Goal: Task Accomplishment & Management: Use online tool/utility

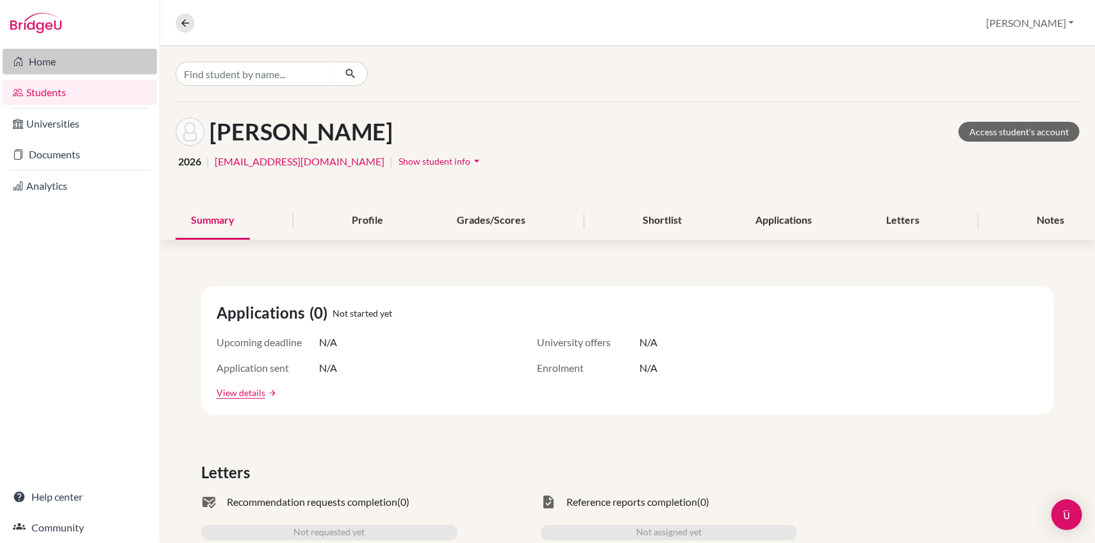
click at [35, 60] on link "Home" at bounding box center [80, 62] width 154 height 26
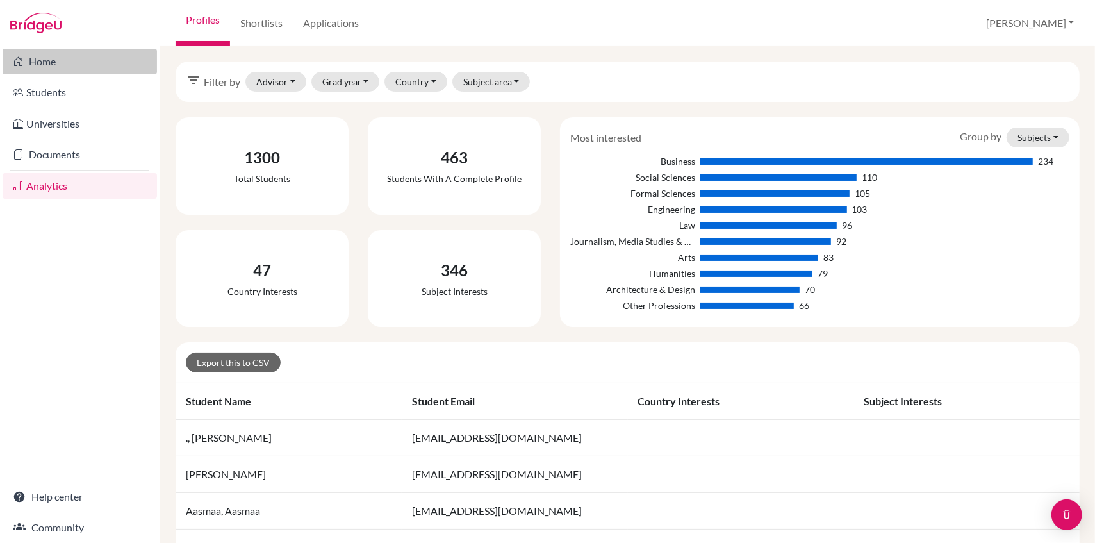
click at [45, 59] on link "Home" at bounding box center [80, 62] width 154 height 26
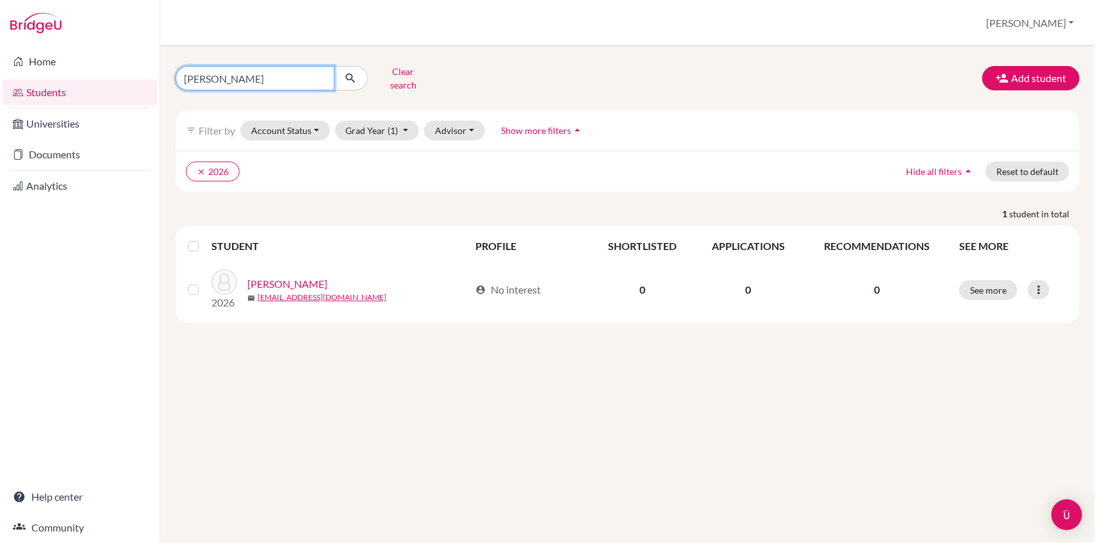
click at [212, 74] on input "[PERSON_NAME]" at bounding box center [255, 78] width 159 height 24
type input "i"
type input "[PERSON_NAME]"
click button "submit" at bounding box center [351, 78] width 34 height 24
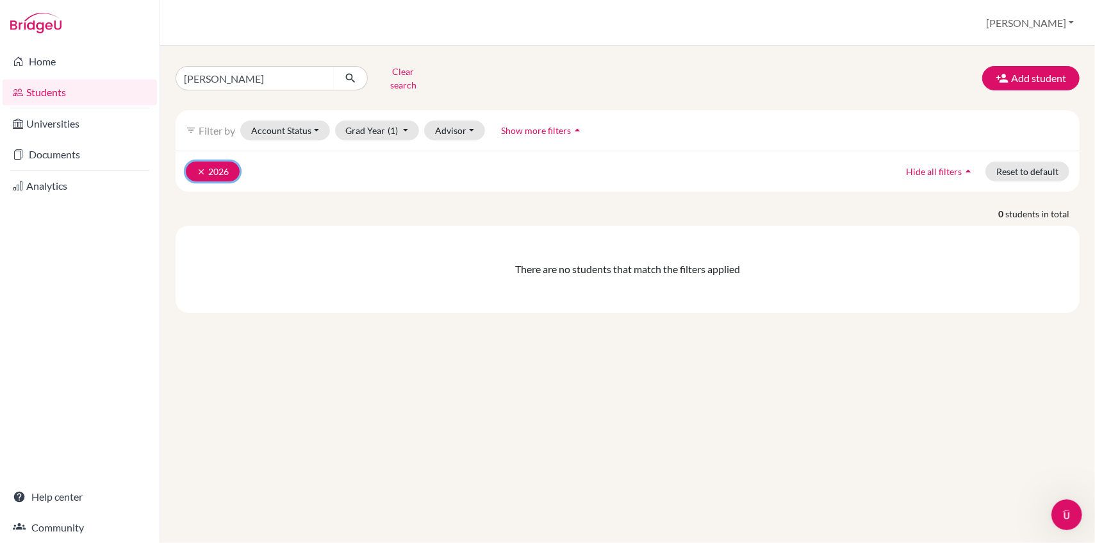
click at [203, 167] on icon "clear" at bounding box center [201, 171] width 9 height 9
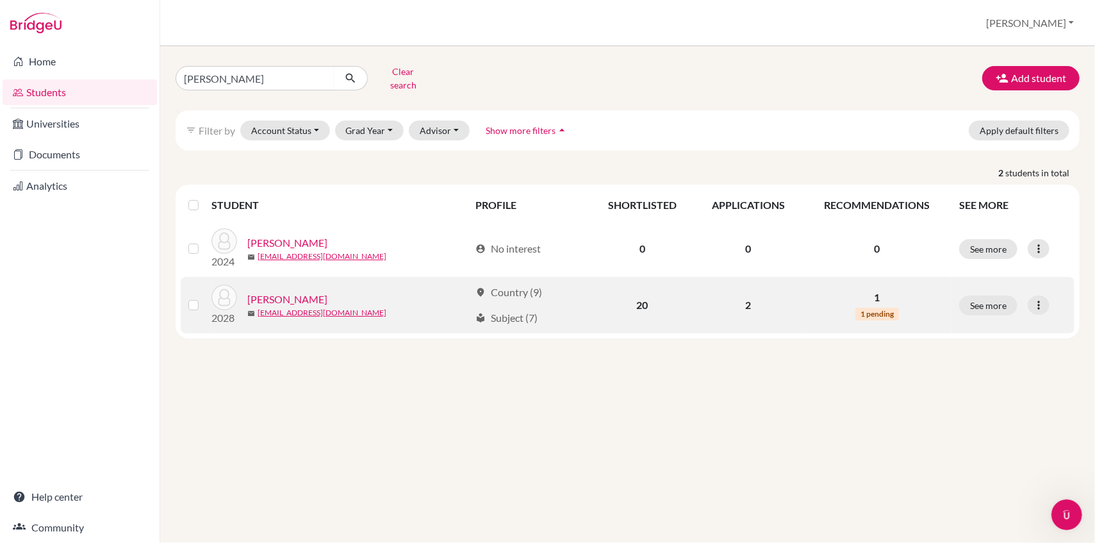
click at [287, 292] on link "[PERSON_NAME]" at bounding box center [287, 299] width 80 height 15
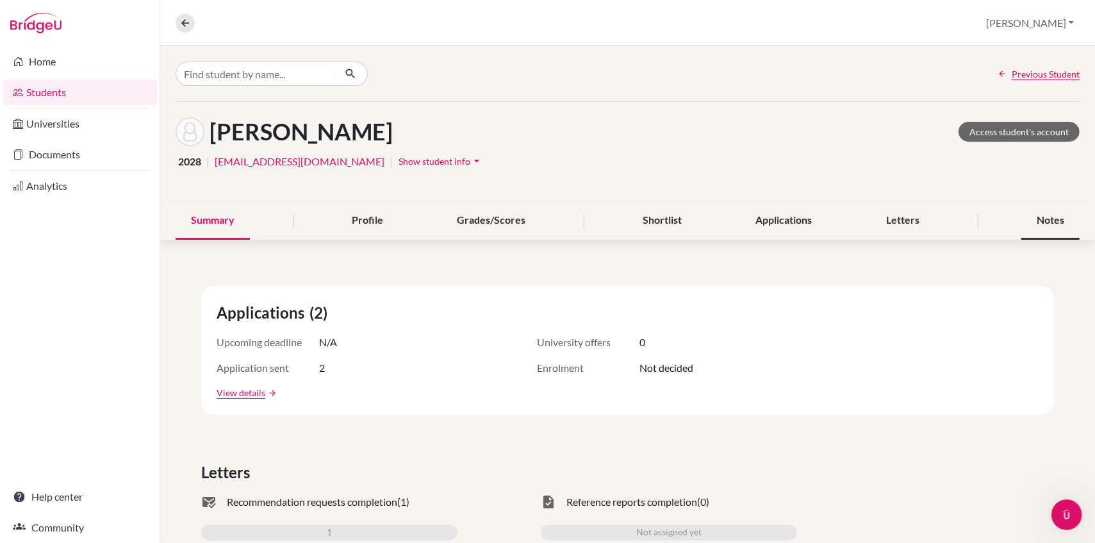
click at [1046, 220] on div "Notes" at bounding box center [1051, 221] width 58 height 38
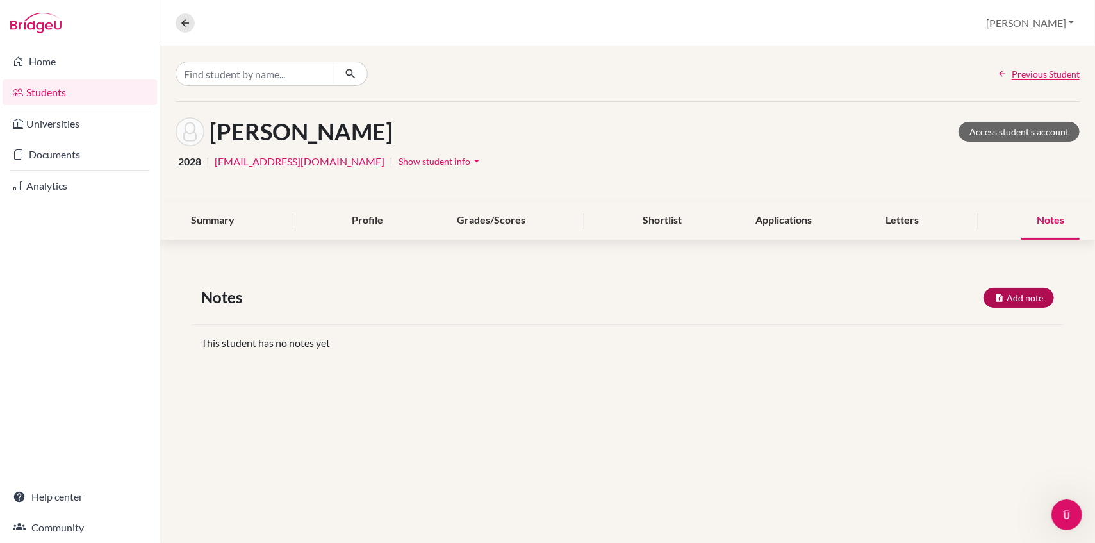
click at [1026, 295] on button "Add note" at bounding box center [1019, 298] width 71 height 20
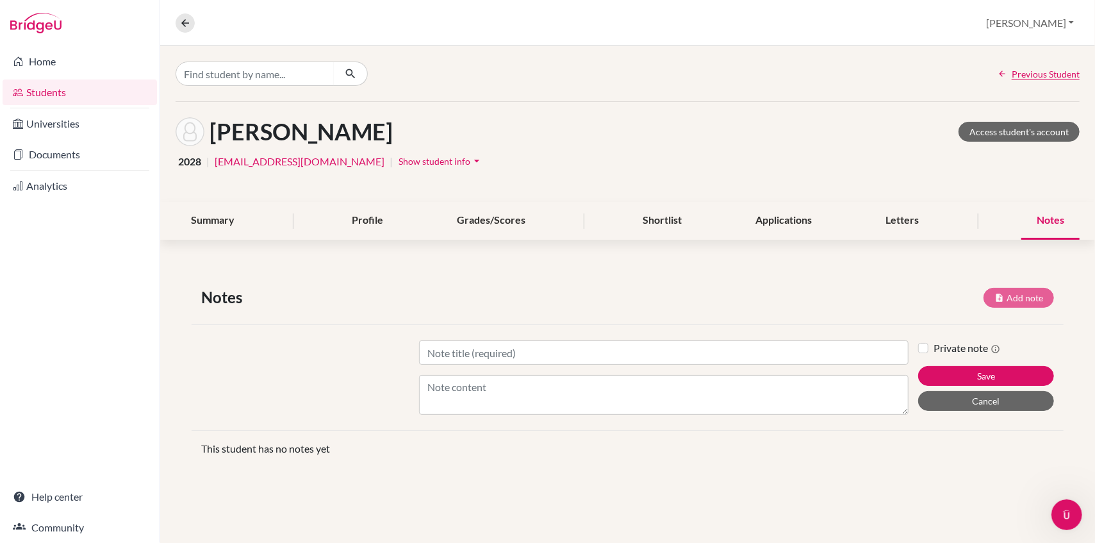
click at [981, 352] on label "Private note" at bounding box center [967, 347] width 67 height 15
click at [929, 352] on input "Private note" at bounding box center [924, 346] width 10 height 13
click at [1070, 333] on div "Notes Add note Title Content Private note Save Cancel This student has no notes…" at bounding box center [627, 376] width 935 height 242
click at [999, 350] on icon at bounding box center [996, 349] width 10 height 10
click at [929, 350] on input "Private note" at bounding box center [924, 346] width 10 height 13
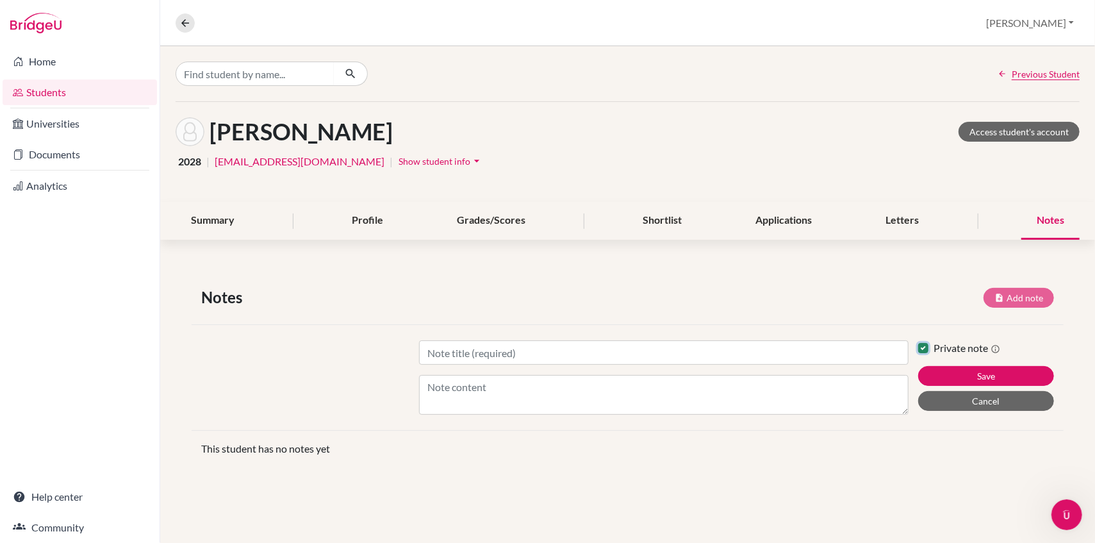
checkbox input "false"
click at [182, 19] on icon at bounding box center [185, 23] width 12 height 12
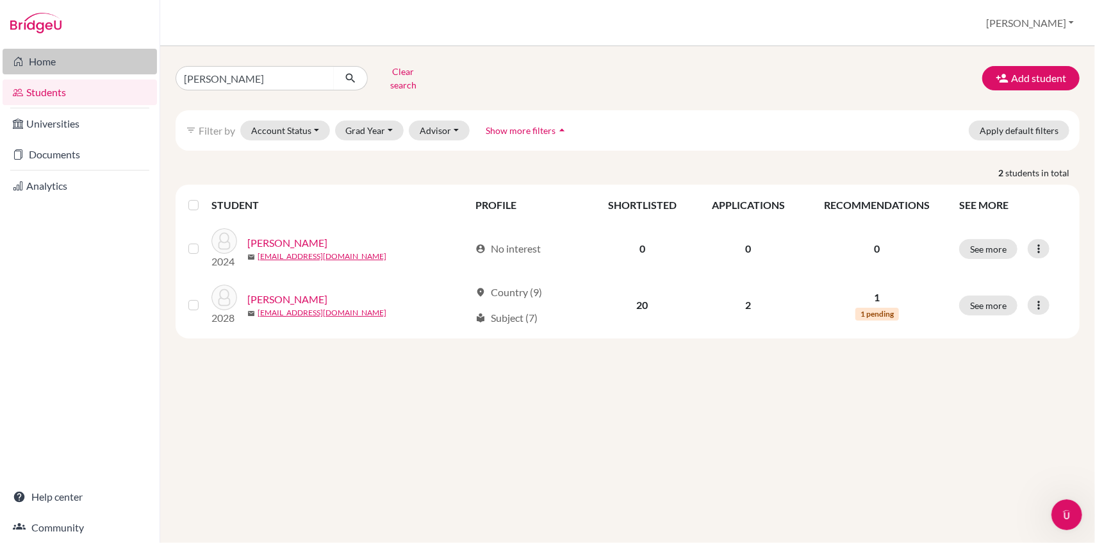
click at [69, 68] on link "Home" at bounding box center [80, 62] width 154 height 26
click at [42, 67] on link "Home" at bounding box center [80, 62] width 154 height 26
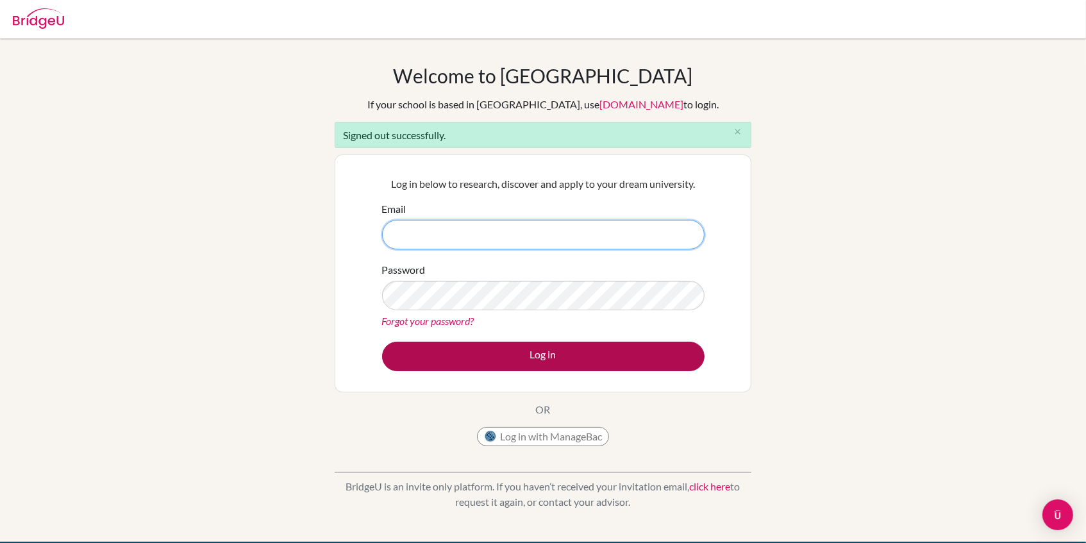
type input "deepaliaggarwal@sfhs.in"
click at [572, 361] on button "Log in" at bounding box center [543, 356] width 322 height 29
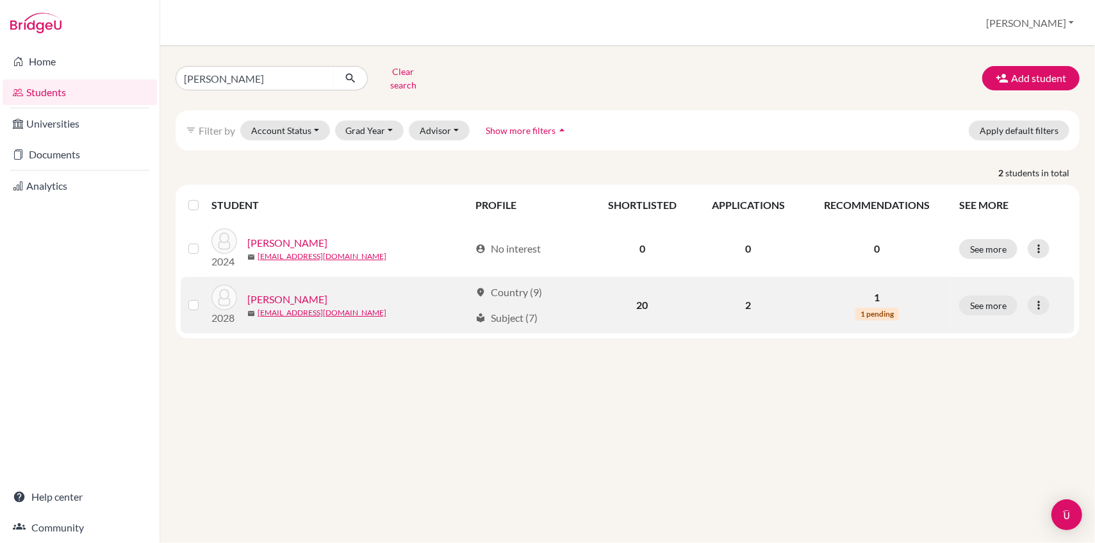
click at [276, 292] on link "[PERSON_NAME]" at bounding box center [287, 299] width 80 height 15
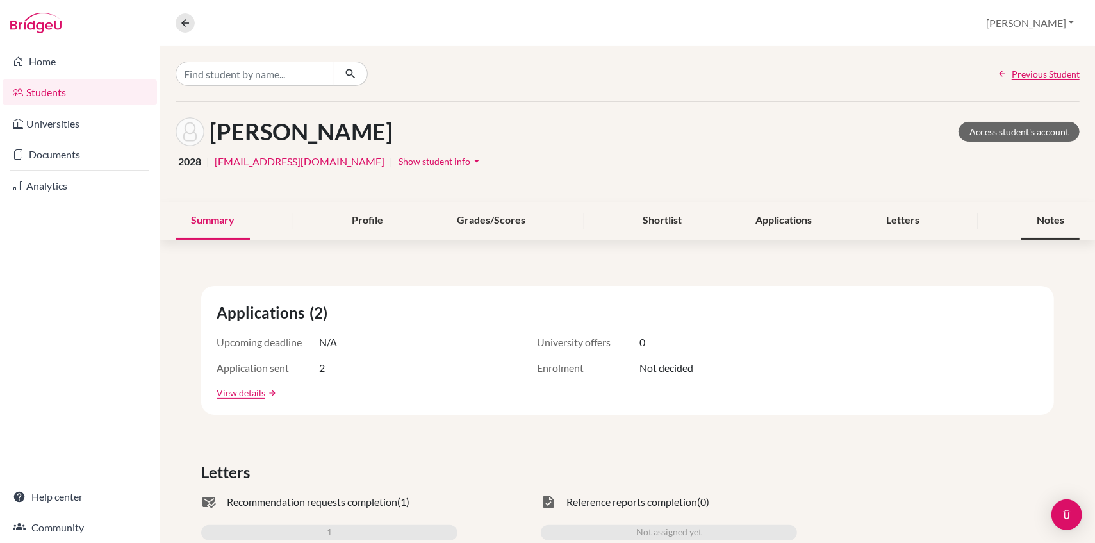
click at [1063, 237] on div "Notes" at bounding box center [1051, 221] width 58 height 38
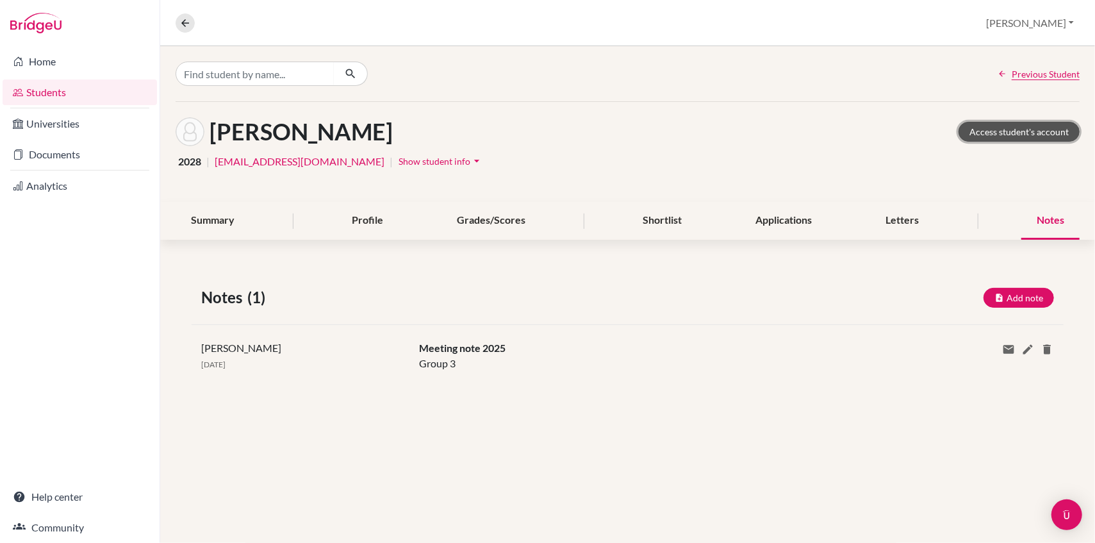
click at [1038, 131] on link "Access student's account" at bounding box center [1019, 132] width 121 height 20
